Goal: Find specific page/section: Find specific page/section

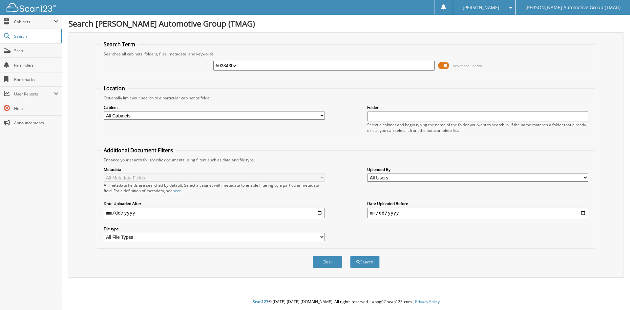
type input "503343bv"
click at [350, 256] on button "Search" at bounding box center [365, 262] width 30 height 12
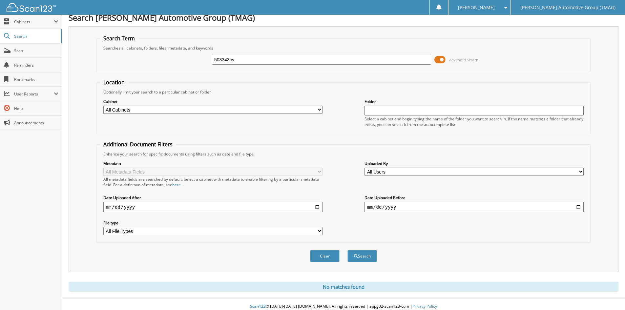
scroll to position [11, 0]
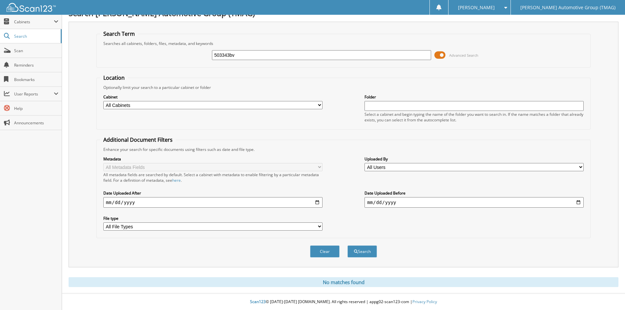
click at [254, 56] on input "503343bv" at bounding box center [321, 55] width 219 height 10
type input "503325"
click at [348, 246] on button "Search" at bounding box center [363, 252] width 30 height 12
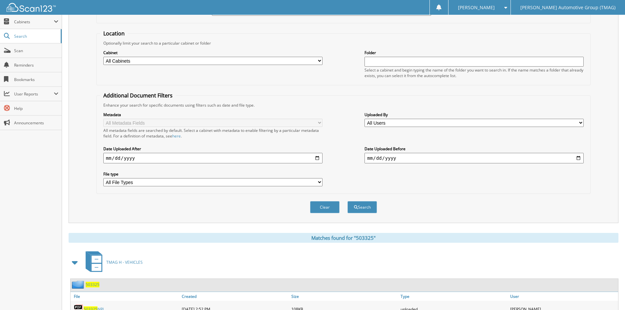
scroll to position [82, 0]
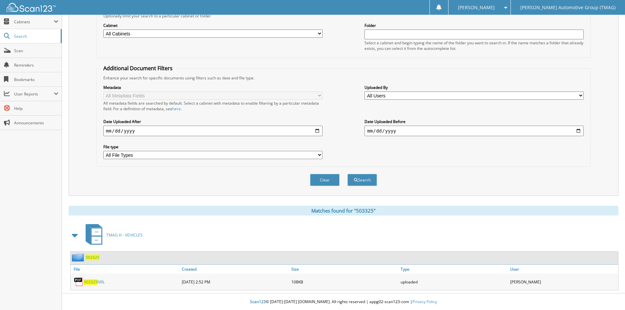
click at [97, 259] on span "503325" at bounding box center [93, 258] width 14 height 6
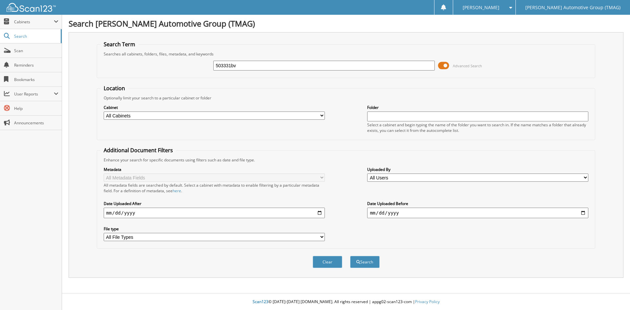
type input "503331bv"
click at [350, 256] on button "Search" at bounding box center [365, 262] width 30 height 12
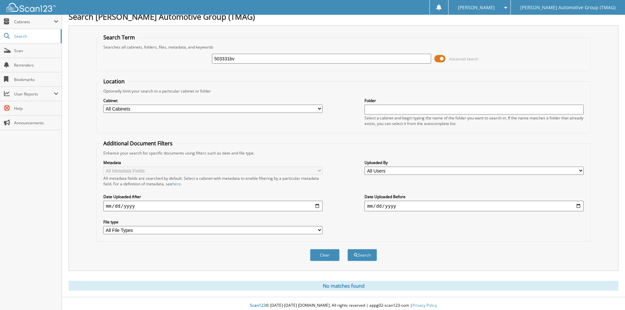
scroll to position [11, 0]
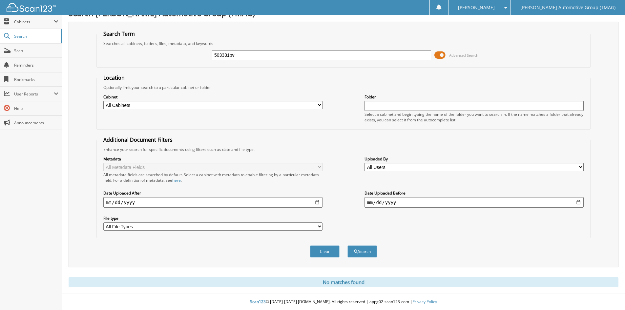
click at [234, 55] on input "503331bv" at bounding box center [321, 55] width 219 height 10
type input "503342"
click at [348, 246] on button "Search" at bounding box center [363, 252] width 30 height 12
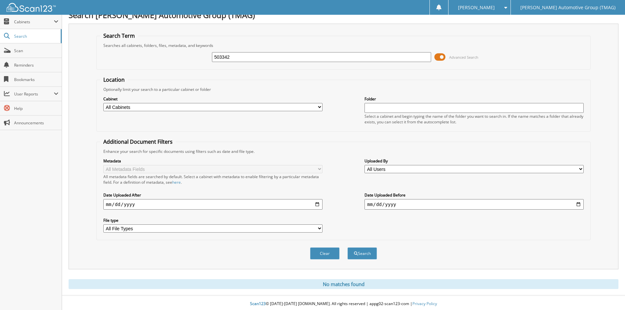
scroll to position [11, 0]
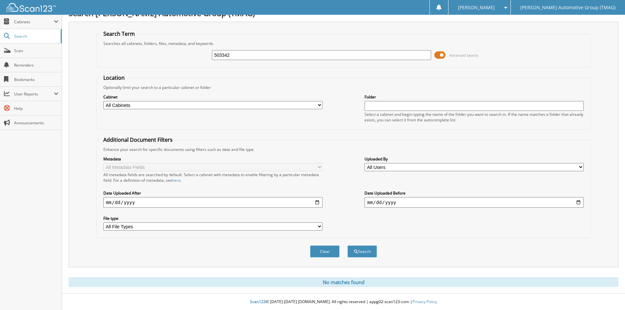
click at [240, 54] on input "503342" at bounding box center [321, 55] width 219 height 10
type input "503319"
click at [348, 246] on button "Search" at bounding box center [363, 252] width 30 height 12
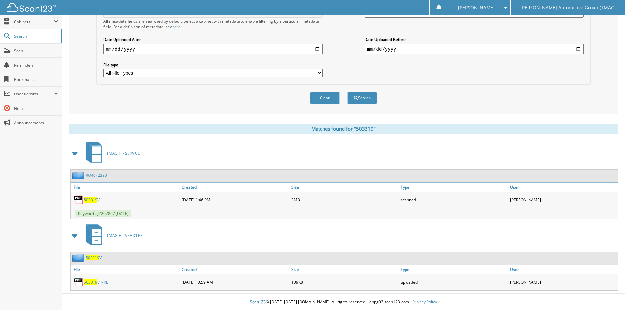
scroll to position [165, 0]
click at [95, 258] on span "503319" at bounding box center [93, 258] width 14 height 6
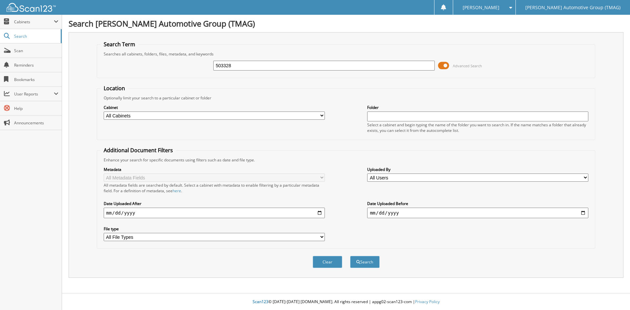
type input "503328"
click at [350, 256] on button "Search" at bounding box center [365, 262] width 30 height 12
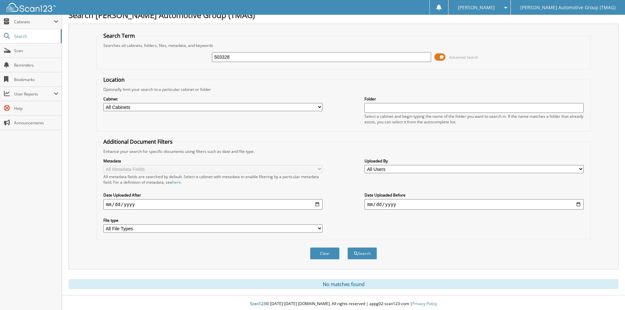
scroll to position [11, 0]
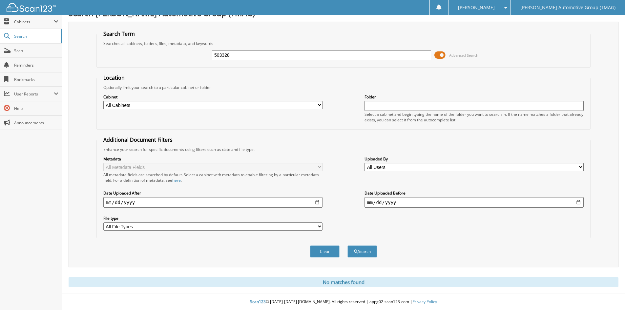
click at [247, 57] on input "503328" at bounding box center [321, 55] width 219 height 10
type input "503328503329"
click at [348, 246] on button "Search" at bounding box center [363, 252] width 30 height 12
click at [251, 52] on input "503328503329" at bounding box center [321, 55] width 219 height 10
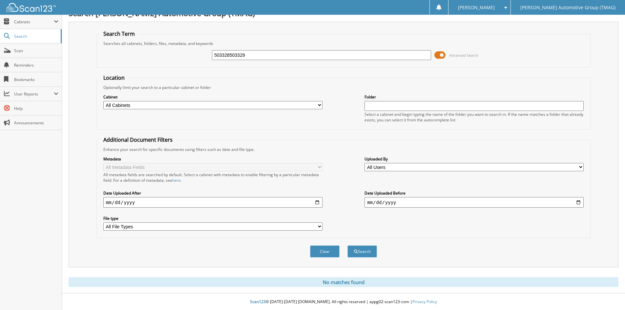
click at [251, 53] on input "503328503329" at bounding box center [321, 55] width 219 height 10
type input "503329"
click at [348, 246] on button "Search" at bounding box center [363, 252] width 30 height 12
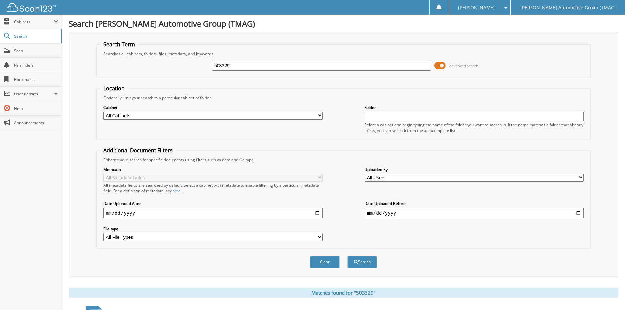
scroll to position [82, 0]
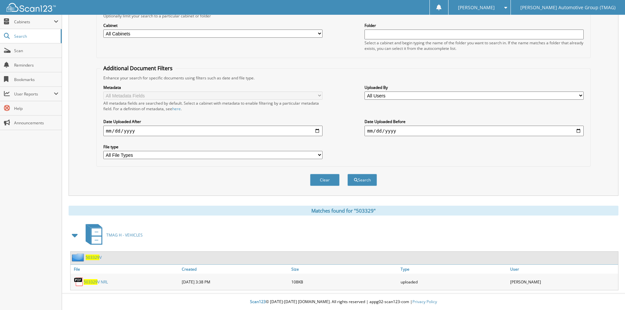
click at [96, 257] on span "503329" at bounding box center [93, 258] width 14 height 6
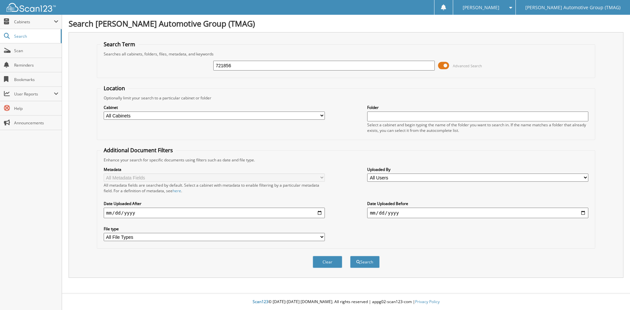
type input "721856"
click at [350, 256] on button "Search" at bounding box center [365, 262] width 30 height 12
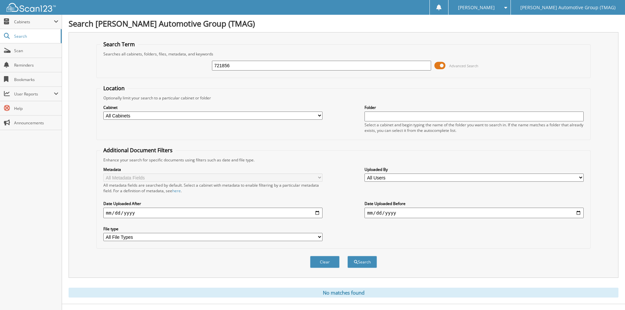
drag, startPoint x: 0, startPoint y: 0, endPoint x: 268, endPoint y: 63, distance: 275.5
click at [268, 63] on input "721856" at bounding box center [321, 66] width 219 height 10
type input "721849"
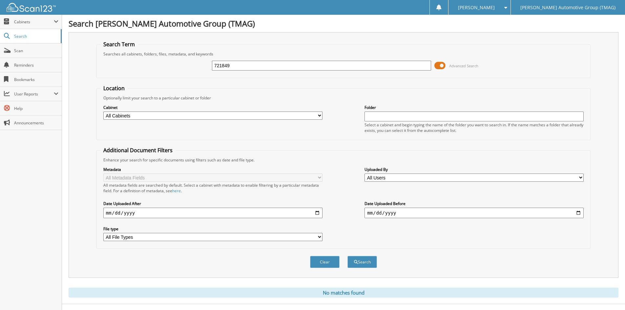
click at [348, 256] on button "Search" at bounding box center [363, 262] width 30 height 12
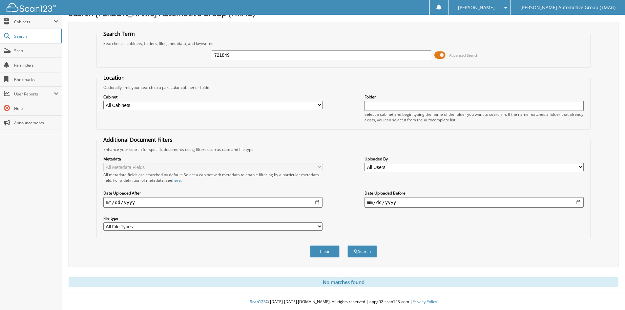
drag, startPoint x: 243, startPoint y: 56, endPoint x: 165, endPoint y: 56, distance: 78.1
click at [165, 56] on div "721849 Advanced Search" at bounding box center [343, 55] width 487 height 18
type input "227298ox"
click at [348, 246] on button "Search" at bounding box center [363, 252] width 30 height 12
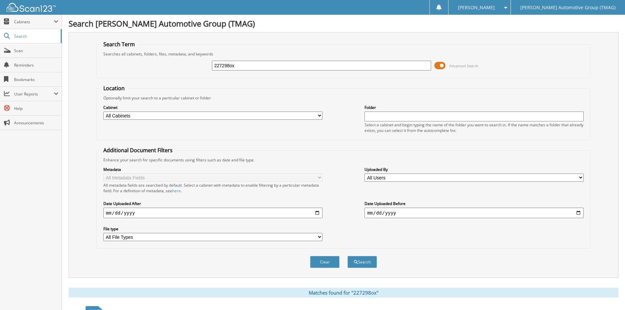
click at [236, 65] on input "227298ox" at bounding box center [321, 66] width 219 height 10
click at [42, 48] on span "Scan" at bounding box center [36, 51] width 44 height 6
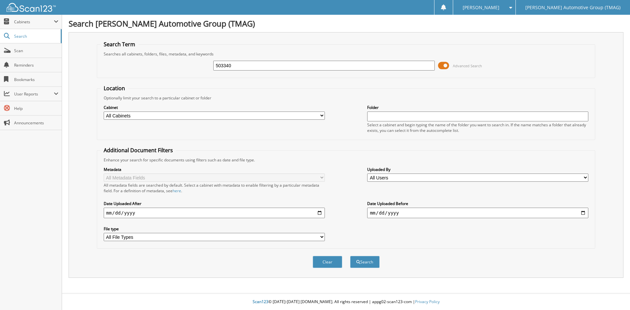
type input "503340"
click at [350, 256] on button "Search" at bounding box center [365, 262] width 30 height 12
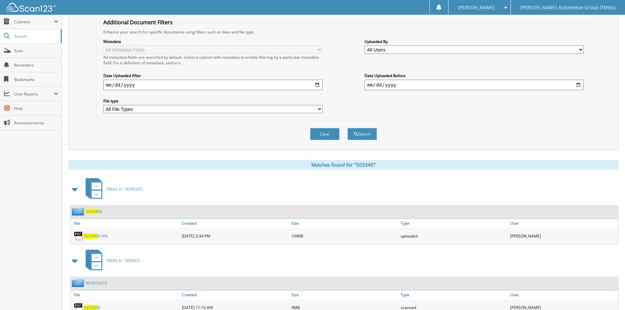
scroll to position [165, 0]
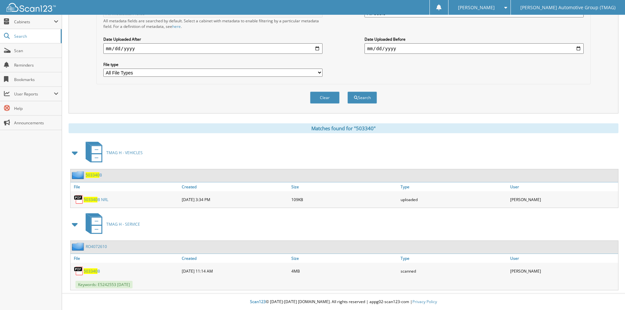
click at [96, 177] on span "503340" at bounding box center [93, 175] width 14 height 6
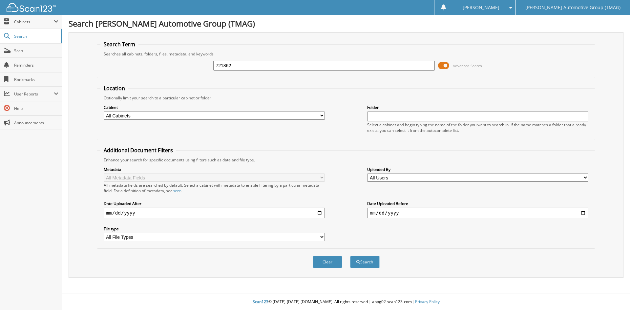
type input "721862"
click at [350, 256] on button "Search" at bounding box center [365, 262] width 30 height 12
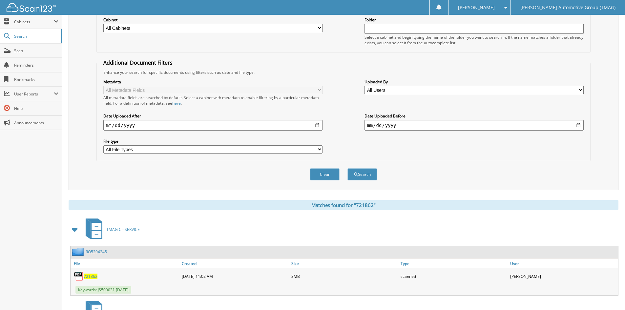
scroll to position [139, 0]
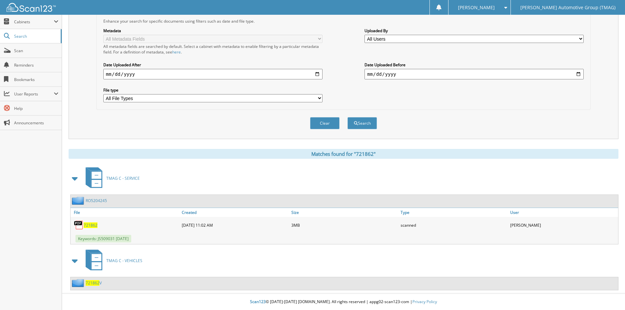
click at [95, 284] on span "721862" at bounding box center [93, 283] width 14 height 6
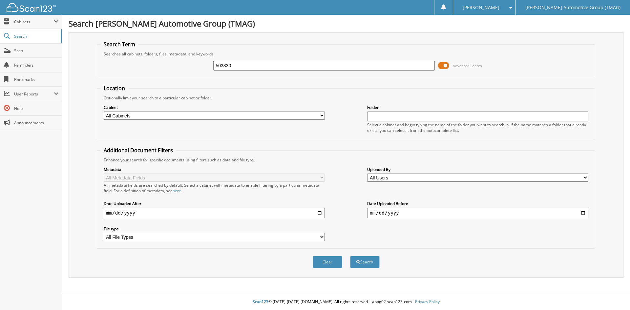
type input "503330"
click at [350, 256] on button "Search" at bounding box center [365, 262] width 30 height 12
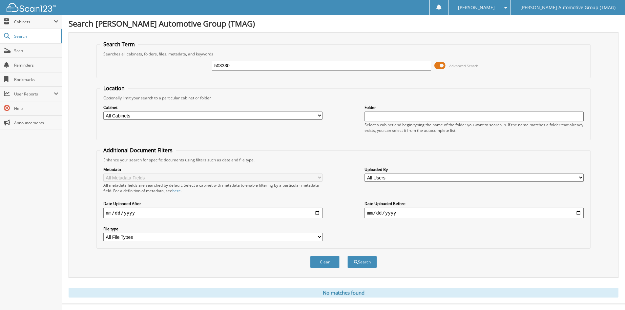
scroll to position [11, 0]
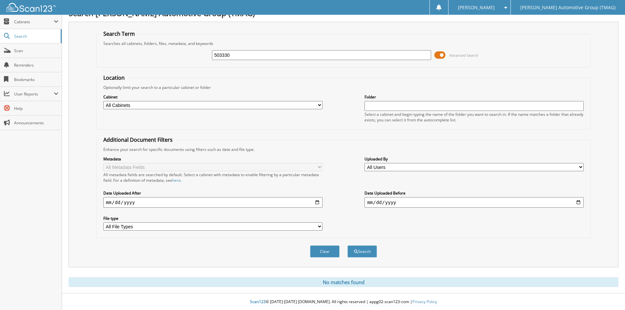
click at [235, 56] on input "503330" at bounding box center [321, 55] width 219 height 10
type input "503340"
click at [348, 246] on button "Search" at bounding box center [363, 252] width 30 height 12
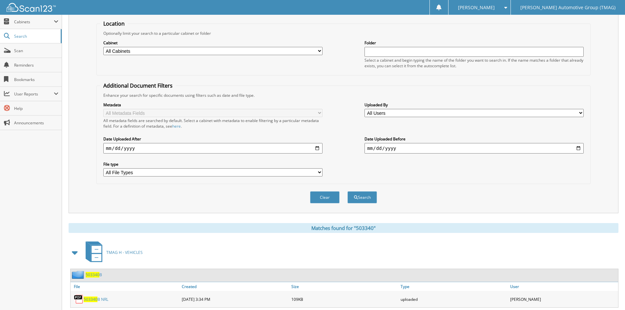
scroll to position [164, 0]
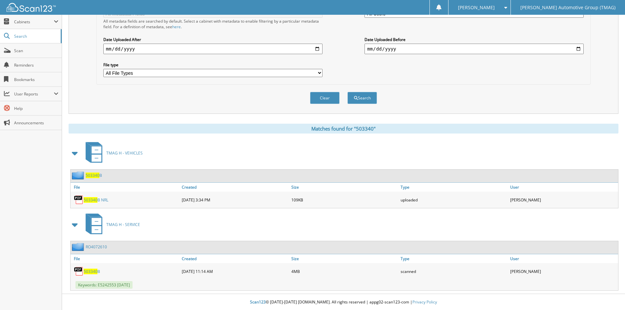
click at [91, 175] on span "503340" at bounding box center [93, 176] width 14 height 6
